Goal: Task Accomplishment & Management: Complete application form

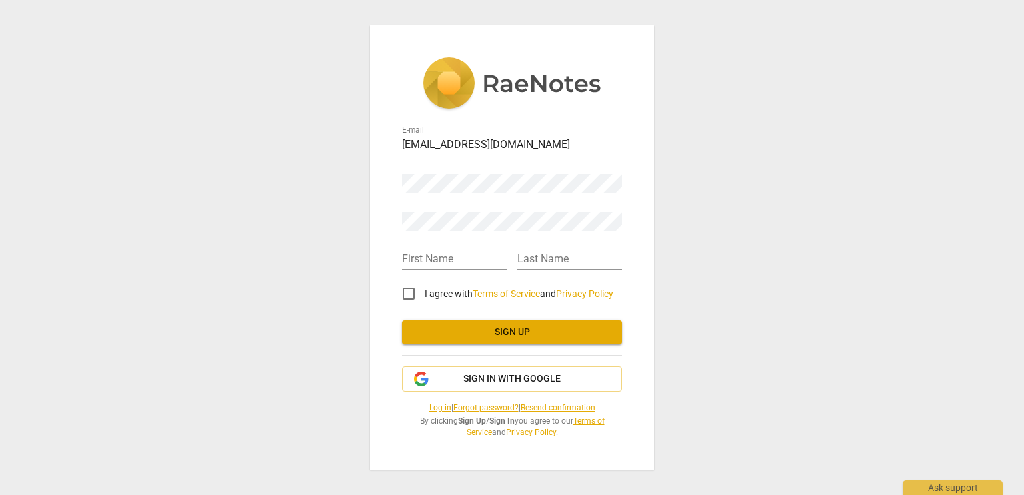
click at [440, 171] on div "Password" at bounding box center [512, 178] width 220 height 30
click at [435, 260] on input "text" at bounding box center [454, 259] width 105 height 19
type input "KatieClaire"
click at [525, 257] on input "text" at bounding box center [569, 259] width 105 height 19
type input "Delano"
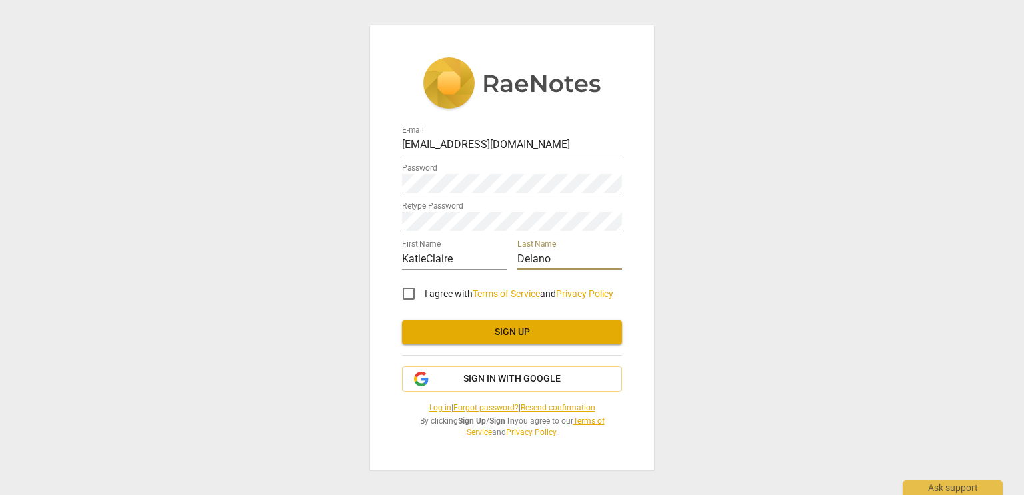
click at [411, 295] on input "I agree with Terms of Service and Privacy Policy" at bounding box center [409, 293] width 32 height 32
checkbox input "true"
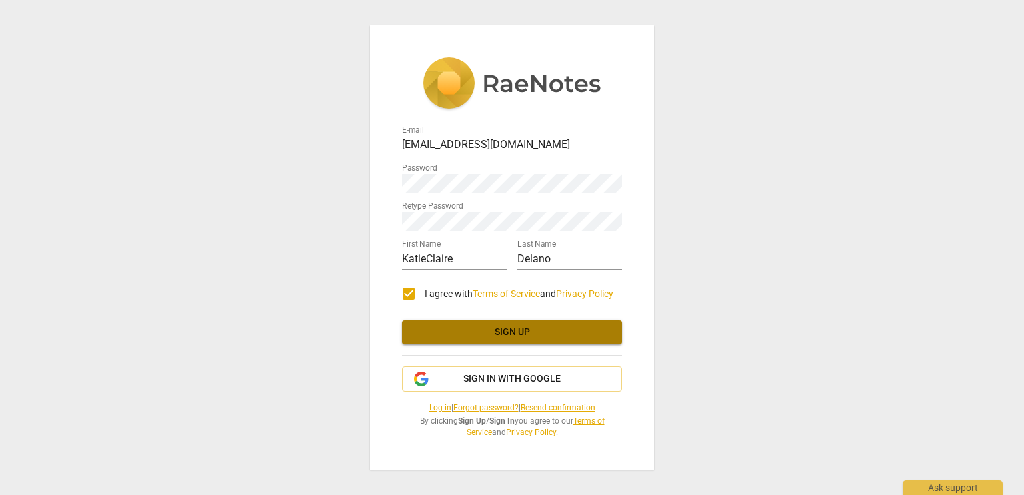
click at [503, 336] on span "Sign up" at bounding box center [512, 331] width 199 height 13
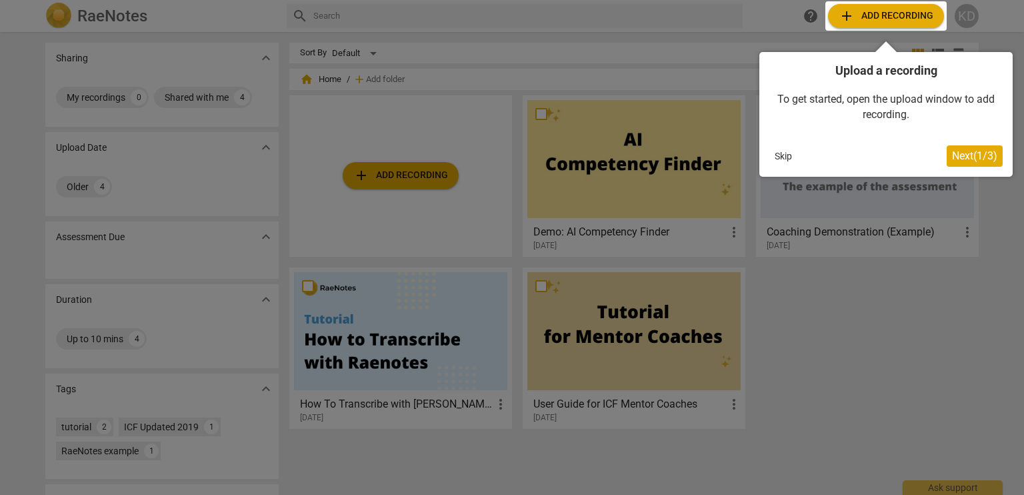
click at [263, 167] on div at bounding box center [512, 247] width 1024 height 495
